Goal: Register for event/course

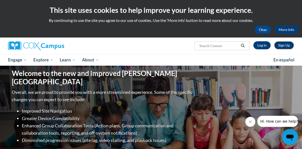
click at [287, 47] on link "Sign Up" at bounding box center [284, 45] width 20 height 8
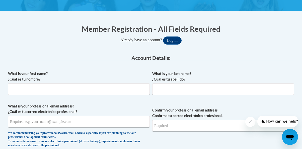
scroll to position [85, 0]
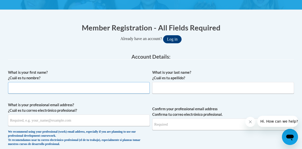
click at [68, 87] on input "What is your first name? ¿Cuál es tu nombre?" at bounding box center [79, 88] width 142 height 12
type input "[PERSON_NAME]"
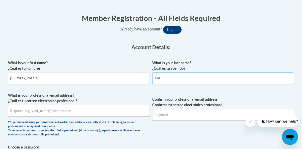
scroll to position [97, 0]
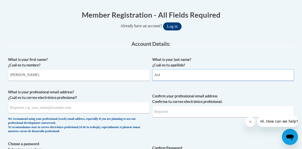
type input "Ard"
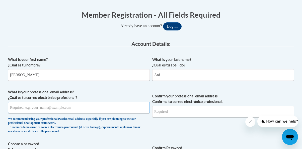
click at [33, 107] on input "What is your professional email address? ¿Cuál es tu correo electrónico profesi…" at bounding box center [79, 107] width 142 height 12
type input "ardw@union.k12.ms.us"
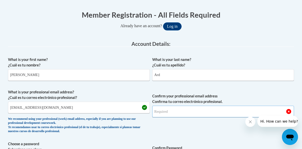
click at [164, 114] on input "Confirm your professional email address Confirma tu correo electrónico profesio…" at bounding box center [223, 111] width 142 height 12
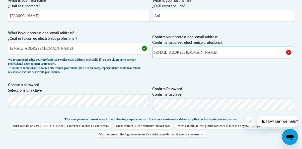
scroll to position [158, 0]
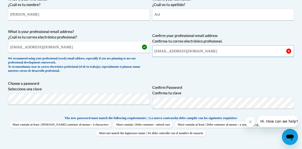
type input "ardw@union.k12.ms.us"
click at [206, 87] on label "Confirm Password Confirma tu clave" at bounding box center [223, 90] width 142 height 11
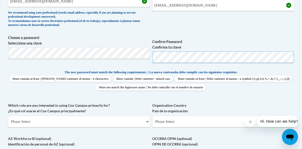
scroll to position [210, 0]
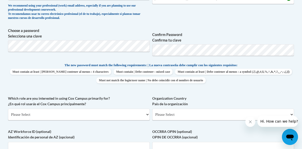
click at [220, 104] on label "Organization Country País de la organización" at bounding box center [223, 100] width 142 height 11
click at [220, 108] on select "Please Select United States | Estados Unidos Outside of the United States | Fue…" at bounding box center [223, 114] width 142 height 12
click at [107, 115] on select "Please Select College/University | Colegio/Universidad Community/Nonprofit Part…" at bounding box center [79, 114] width 142 height 12
select select "fbf2d438-af2f-41f8-98f1-81c410e29de3"
click at [8, 108] on select "Please Select College/University | Colegio/Universidad Community/Nonprofit Part…" at bounding box center [79, 114] width 142 height 12
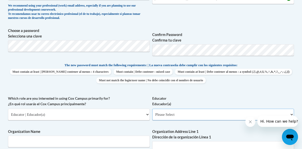
click at [156, 116] on select "Please Select Early Learning/Daycare Teacher/Family Home Care Provider | Maestr…" at bounding box center [223, 114] width 142 height 12
select select "5e2af403-4f2c-4e49-a02f-103e55d7b75b"
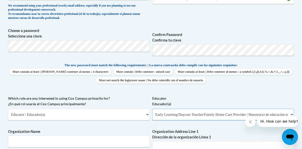
click at [152, 108] on select "Please Select Early Learning/Daycare Teacher/Family Home Care Provider | Maestr…" at bounding box center [223, 114] width 142 height 12
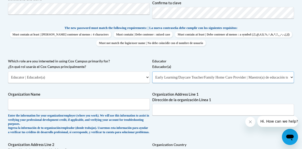
scroll to position [250, 0]
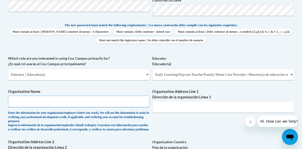
click at [126, 99] on input "Organization Name" at bounding box center [79, 101] width 142 height 12
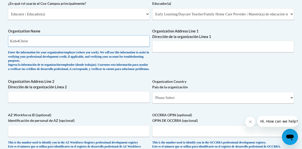
scroll to position [314, 0]
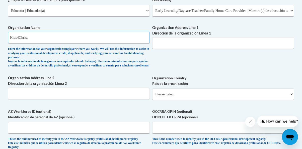
type input "Kids4Christ"
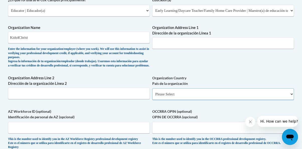
click at [194, 97] on select "Please Select United States | Estados Unidos Outside of the United States | Fue…" at bounding box center [223, 94] width 142 height 12
select select "ad49bcad-a171-4b2e-b99c-48b446064914"
click at [152, 92] on select "Please Select United States | Estados Unidos Outside of the United States | Fue…" at bounding box center [223, 94] width 142 height 12
select select
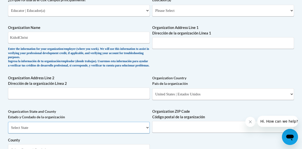
click at [126, 131] on select "Select State Alabama Alaska Arizona Arkansas California Colorado Connecticut De…" at bounding box center [79, 127] width 142 height 12
select select "Mississippi"
click at [8, 125] on select "Select State Alabama Alaska Arizona Arkansas California Colorado Connecticut De…" at bounding box center [79, 127] width 142 height 12
click at [168, 132] on input "Organization ZIP Code Código postal de la organización" at bounding box center [223, 127] width 142 height 12
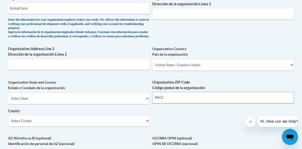
scroll to position [345, 0]
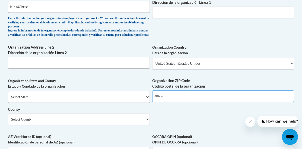
type input "38652"
click at [107, 123] on select "Select County Adams Alcorn Amite Attala Benton Bolivar Calhoun Carroll Chickasa…" at bounding box center [79, 119] width 142 height 12
select select "Union"
click at [8, 117] on select "Select County Adams Alcorn Amite Attala Benton Bolivar Calhoun Carroll Chickasa…" at bounding box center [79, 119] width 142 height 12
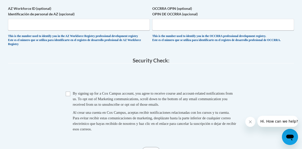
scroll to position [474, 0]
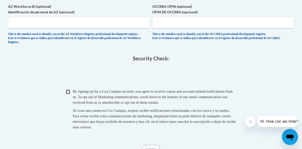
click at [68, 94] on input "Checkbox" at bounding box center [68, 91] width 5 height 5
checkbox input "true"
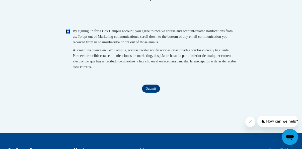
scroll to position [535, 0]
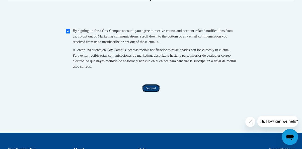
click at [150, 92] on input "Submit" at bounding box center [151, 88] width 18 height 8
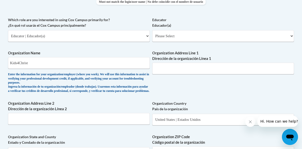
scroll to position [286, 0]
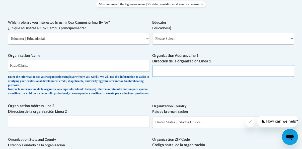
click at [198, 70] on input "Organization Address Line 1 Dirección de la organización Línea 1" at bounding box center [223, 71] width 142 height 12
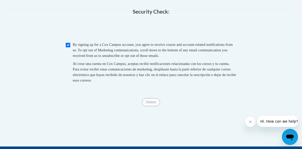
scroll to position [526, 0]
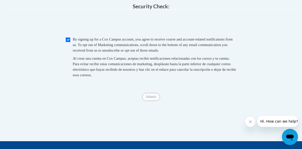
type input "1110 CR 90"
click at [154, 101] on input "Submit" at bounding box center [151, 97] width 18 height 8
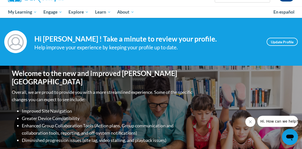
scroll to position [44, 0]
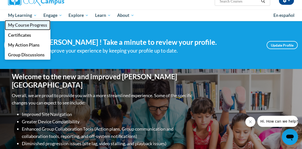
click at [28, 23] on span "My Course Progress" at bounding box center [27, 24] width 39 height 5
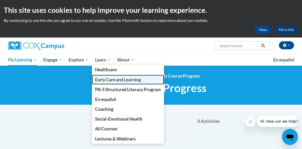
click at [110, 79] on span "Early Care and Learning" at bounding box center [118, 79] width 46 height 5
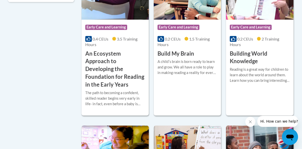
scroll to position [226, 0]
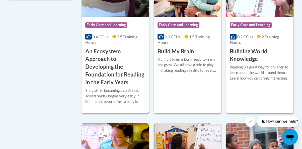
click at [104, 24] on span "Early Care and Learning" at bounding box center [106, 24] width 42 height 5
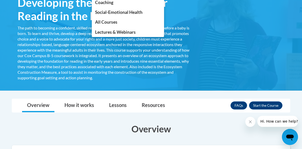
scroll to position [104, 0]
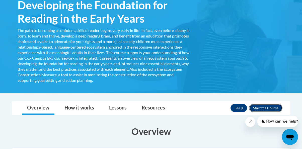
click at [277, 105] on button "Enroll" at bounding box center [265, 108] width 33 height 8
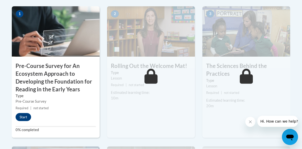
scroll to position [188, 0]
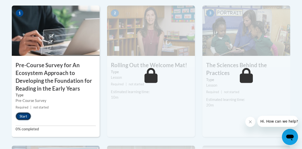
click at [28, 115] on button "Start" at bounding box center [24, 116] width 16 height 8
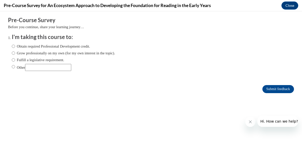
scroll to position [0, 0]
click at [25, 46] on label "Obtain required Professional Development credit." at bounding box center [51, 46] width 78 height 6
click at [15, 46] on input "Obtain required Professional Development credit." at bounding box center [13, 46] width 3 height 6
radio input "true"
click at [275, 89] on input "Submit feedback" at bounding box center [279, 89] width 32 height 8
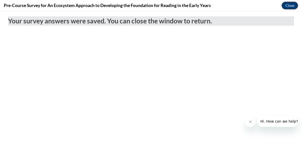
click at [292, 5] on button "Close" at bounding box center [290, 6] width 17 height 8
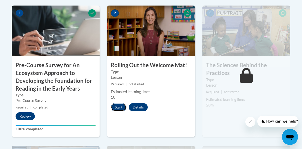
click at [117, 104] on button "Start" at bounding box center [119, 107] width 16 height 8
